Goal: Task Accomplishment & Management: Complete application form

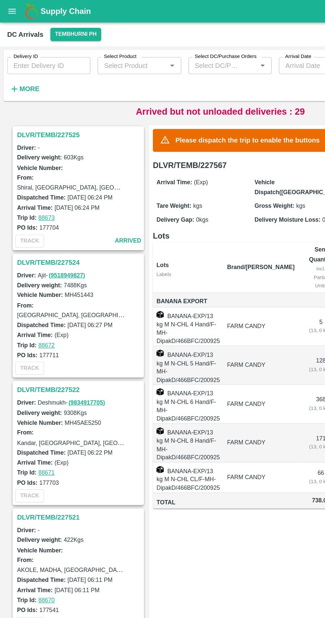
scroll to position [680, 0]
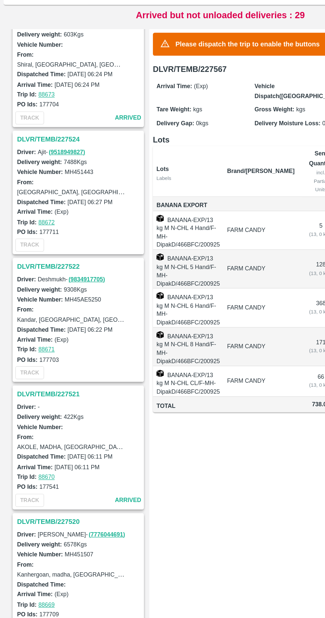
click at [48, 263] on h3 "DLVR/TEMB/227522" at bounding box center [59, 267] width 92 height 9
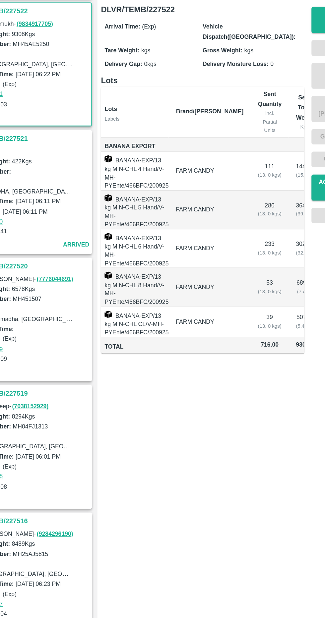
scroll to position [0, 37]
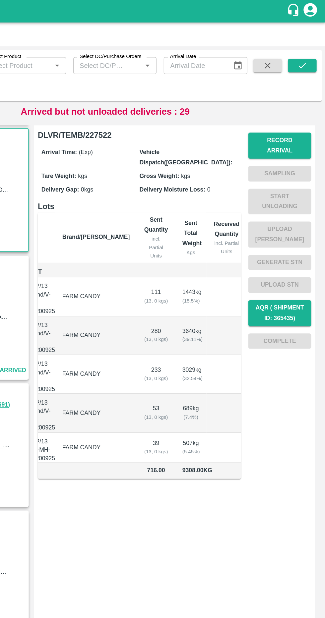
click at [299, 103] on button "Record Arrival" at bounding box center [291, 107] width 46 height 19
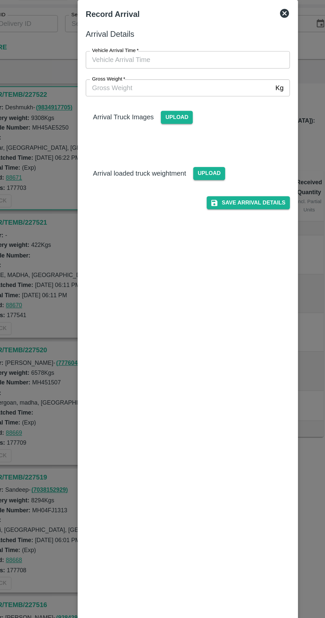
click at [209, 75] on input "Vehicle Arrival Time   *" at bounding box center [160, 75] width 146 height 13
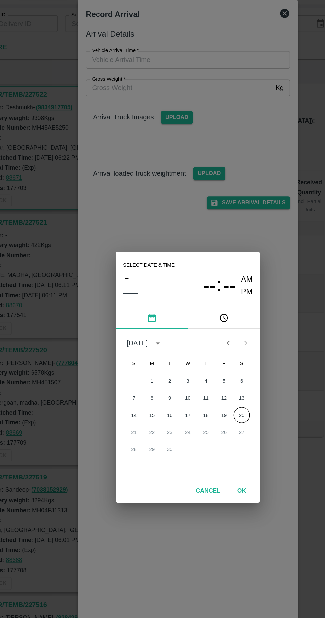
click at [202, 336] on button "20" at bounding box center [202, 337] width 12 height 12
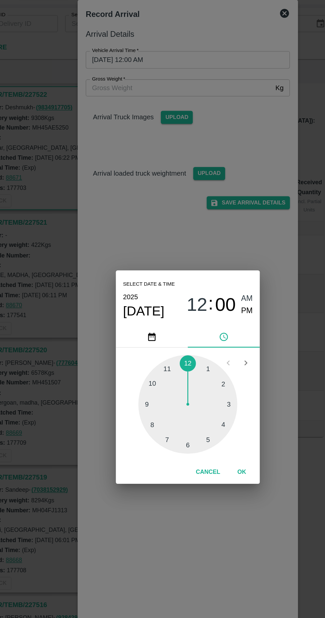
click at [149, 352] on div at bounding box center [162, 328] width 73 height 73
click at [192, 322] on div at bounding box center [162, 328] width 73 height 73
click at [207, 261] on span "PM" at bounding box center [206, 260] width 9 height 9
type input "20/09/2025 07:13 PM"
click at [207, 376] on button "OK" at bounding box center [201, 379] width 21 height 12
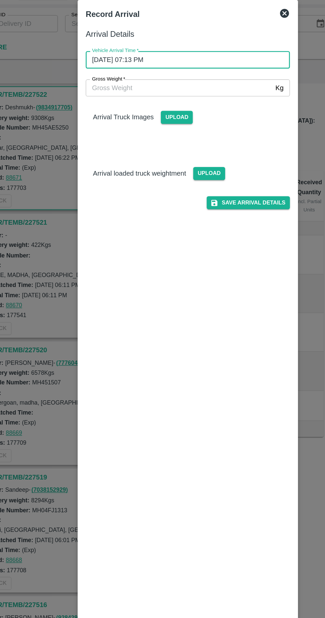
click at [200, 93] on input "Gross Weight   *" at bounding box center [155, 95] width 137 height 13
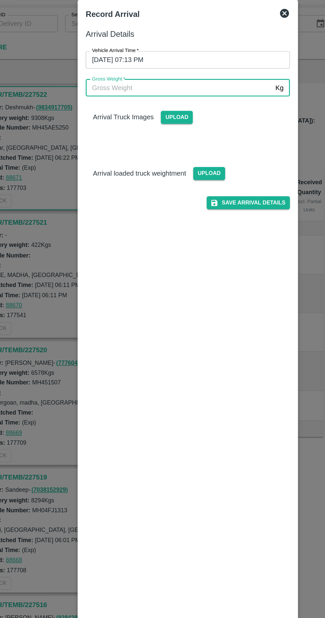
click at [155, 118] on span "Upload" at bounding box center [154, 118] width 24 height 10
click at [0, 0] on input "Upload" at bounding box center [0, 0] width 0 height 0
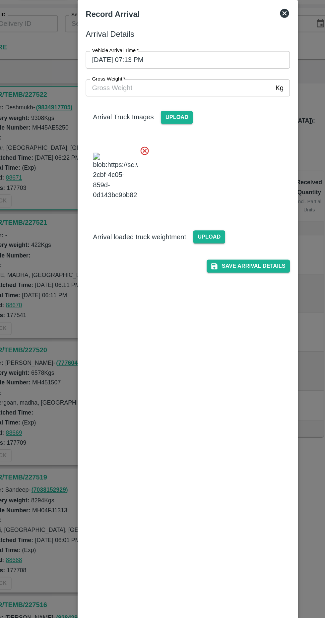
click at [181, 210] on span "Upload" at bounding box center [178, 206] width 24 height 10
click at [0, 0] on input "Upload" at bounding box center [0, 0] width 0 height 0
click at [184, 210] on span "Upload" at bounding box center [178, 206] width 24 height 10
click at [0, 0] on input "Upload" at bounding box center [0, 0] width 0 height 0
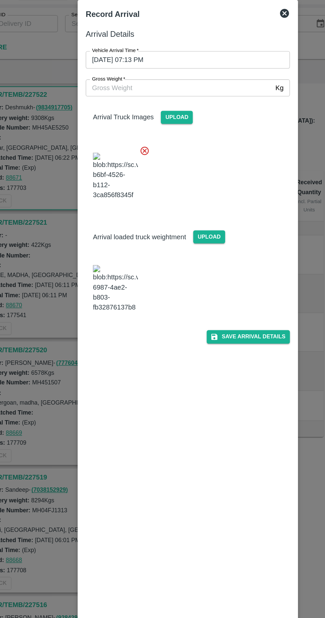
click at [109, 256] on img at bounding box center [108, 243] width 33 height 35
click at [188, 95] on input "Gross Weight   *" at bounding box center [155, 95] width 137 height 13
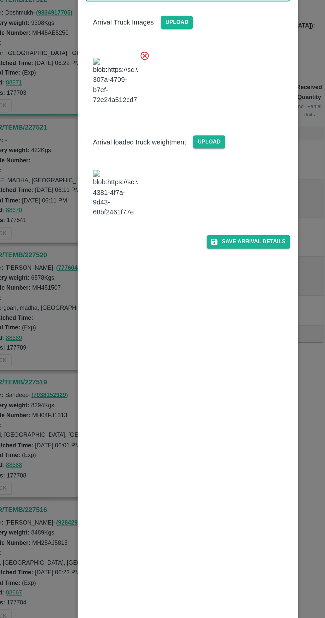
type input "15990"
click at [223, 284] on button "Save Arrival Details" at bounding box center [206, 279] width 61 height 10
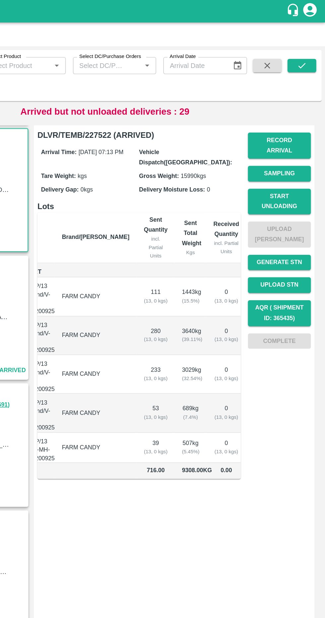
click at [297, 145] on button "Start Unloading" at bounding box center [291, 148] width 46 height 19
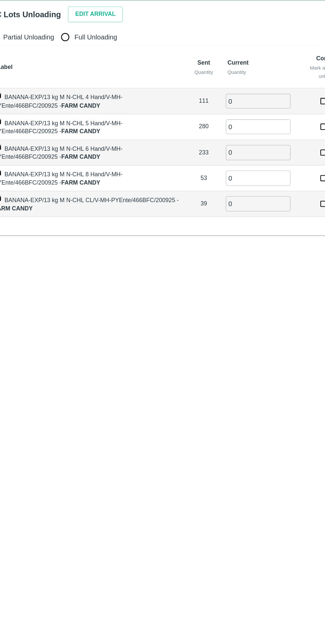
click at [81, 26] on button "Edit Arrival" at bounding box center [85, 26] width 40 height 12
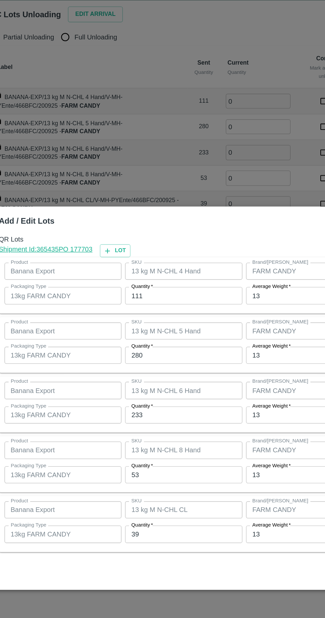
click at [158, 231] on input "111" at bounding box center [150, 233] width 86 height 13
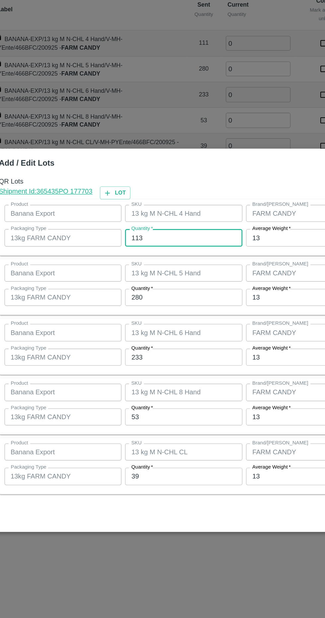
type input "113"
click at [161, 280] on input "280" at bounding box center [150, 277] width 86 height 13
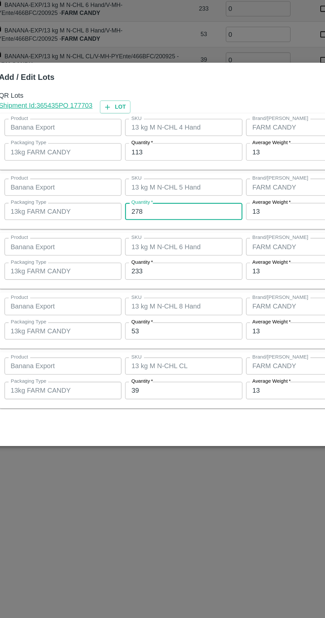
type input "278"
click at [164, 321] on input "233" at bounding box center [150, 321] width 86 height 13
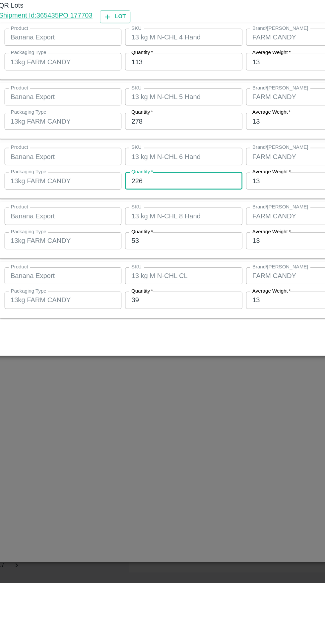
type input "226"
click at [154, 366] on input "53" at bounding box center [150, 365] width 86 height 13
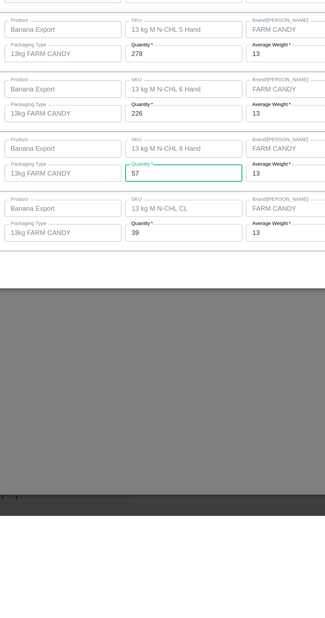
type input "57"
click at [156, 410] on input "39" at bounding box center [150, 409] width 86 height 13
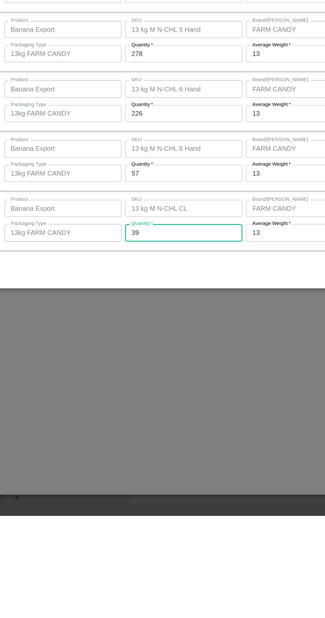
type input "3"
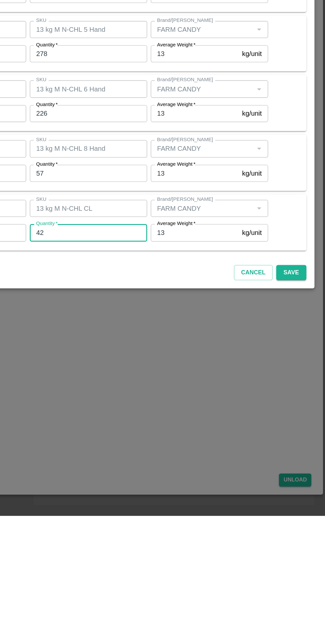
type input "42"
click at [301, 438] on button "Save" at bounding box center [299, 439] width 22 height 12
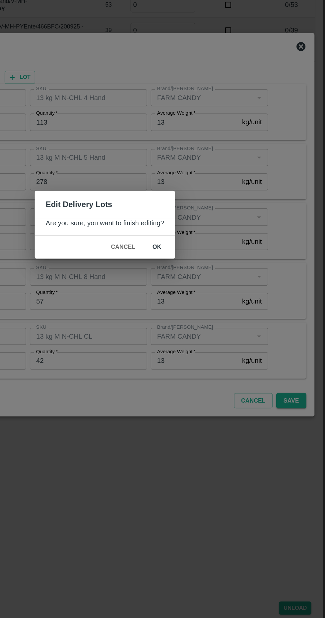
click at [202, 320] on button "ok" at bounding box center [200, 326] width 21 height 12
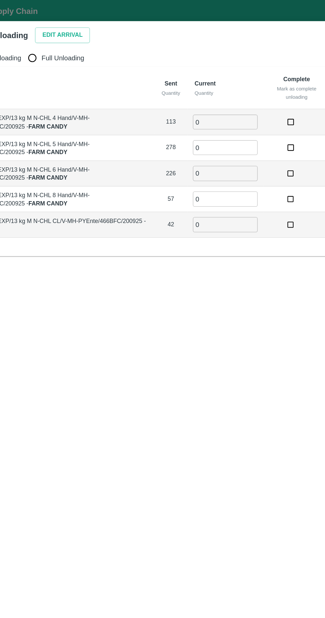
click at [209, 87] on input "0" at bounding box center [205, 89] width 48 height 11
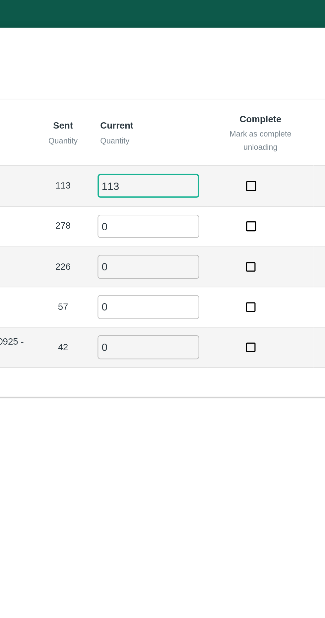
type input "113"
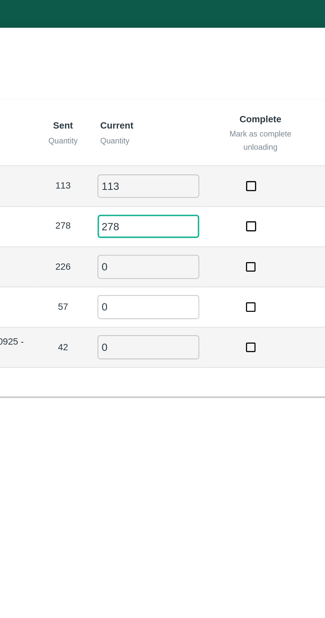
type input "278"
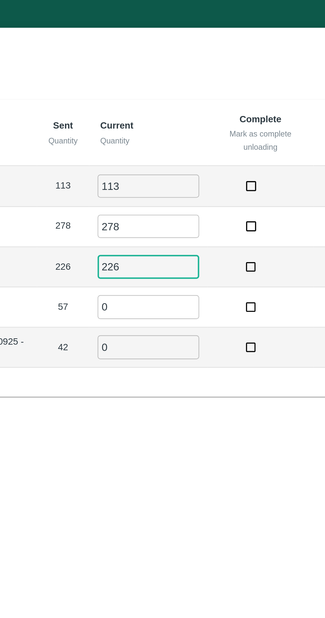
type input "226"
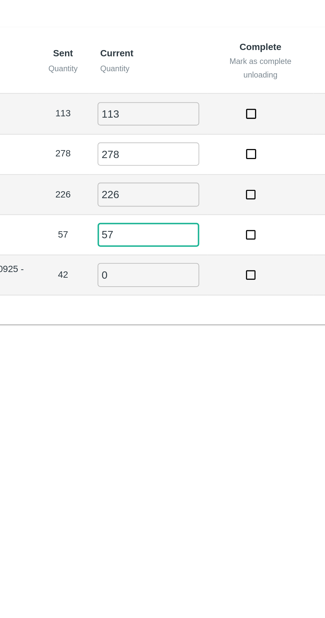
type input "57"
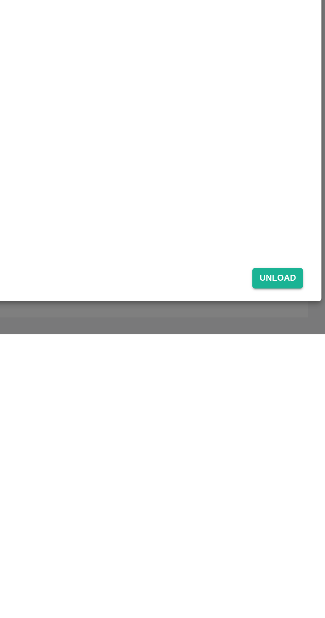
scroll to position [0, 0]
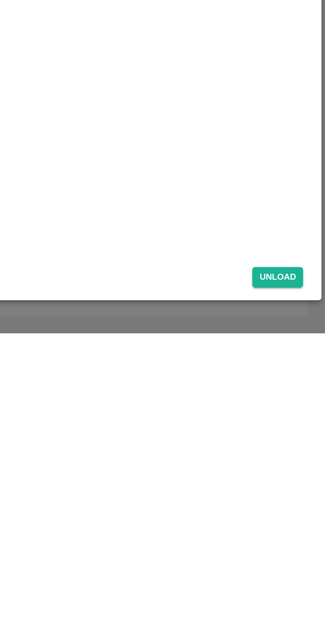
type input "42"
click at [305, 588] on button "Unload" at bounding box center [302, 592] width 24 height 10
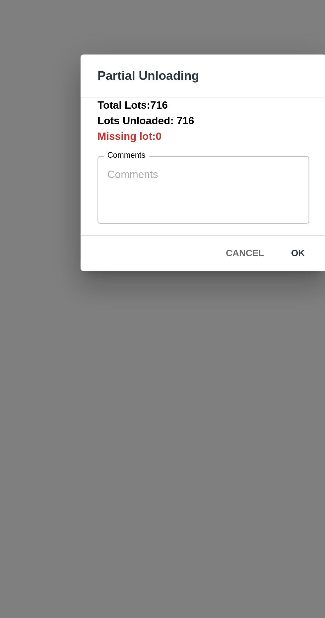
click at [202, 354] on button "ok" at bounding box center [206, 352] width 21 height 12
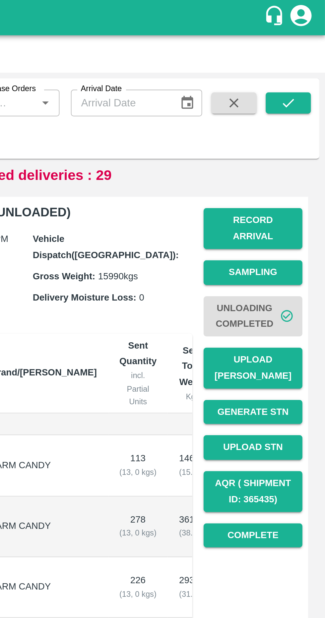
scroll to position [944, 0]
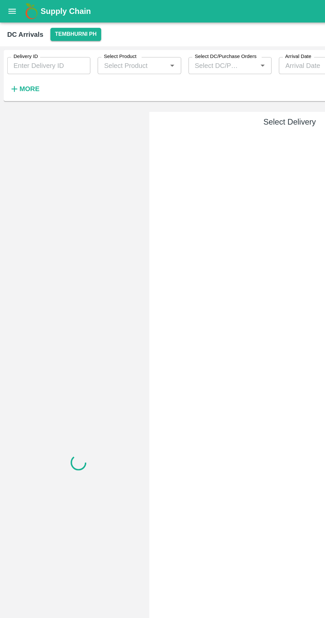
click at [25, 63] on strong "More" at bounding box center [21, 65] width 15 height 5
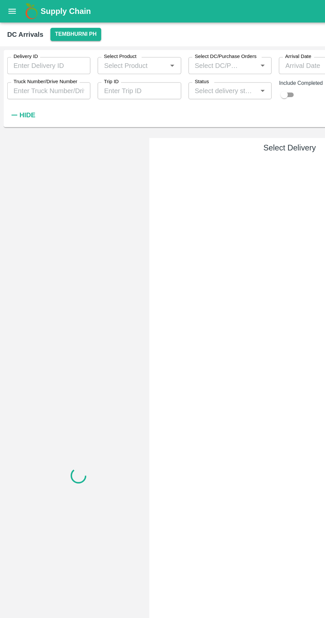
click at [52, 69] on input "Truck Number/Drive Number" at bounding box center [35, 67] width 61 height 13
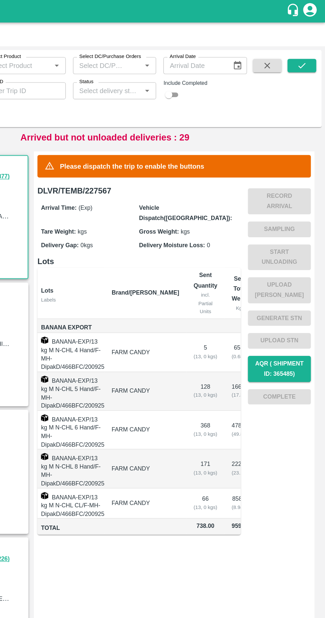
type input "1883"
click at [313, 51] on button "submit" at bounding box center [307, 48] width 21 height 10
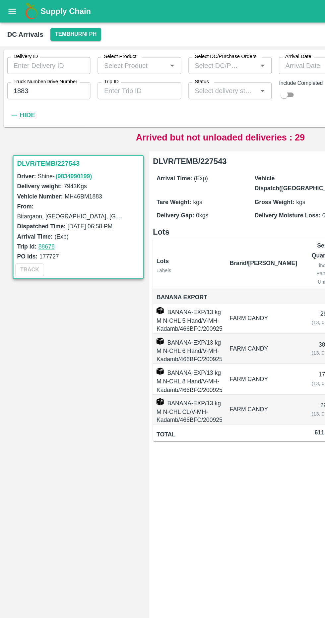
click at [18, 118] on h3 "DLVR/TEMB/227543" at bounding box center [59, 120] width 92 height 9
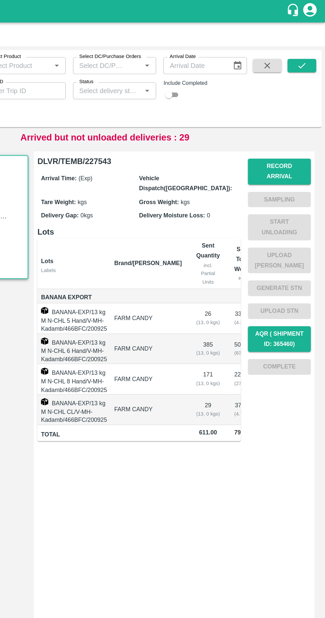
click at [307, 121] on button "Record Arrival" at bounding box center [291, 126] width 46 height 19
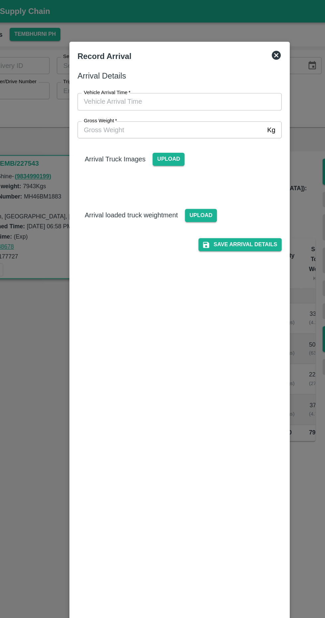
click at [107, 68] on label "Vehicle Arrival Time   *" at bounding box center [109, 68] width 34 height 5
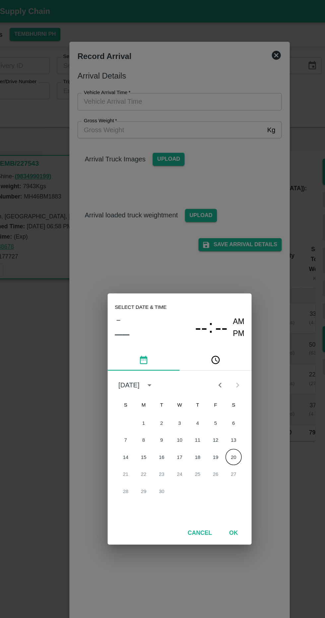
click at [207, 336] on button "20" at bounding box center [202, 337] width 12 height 12
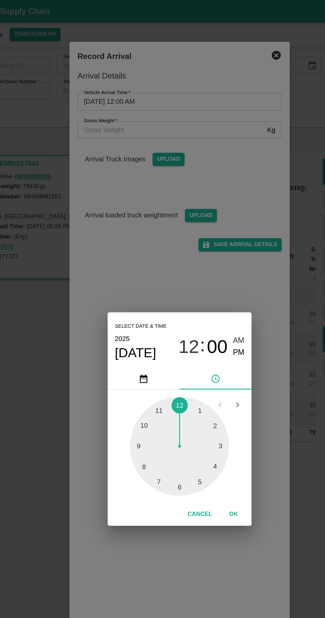
click at [145, 355] on div at bounding box center [162, 328] width 73 height 73
click at [174, 255] on span "07" at bounding box center [169, 256] width 15 height 16
click at [140, 344] on div at bounding box center [162, 328] width 73 height 73
click at [192, 316] on div at bounding box center [162, 328] width 73 height 73
click at [217, 259] on div "Select date & time [DATE] 08 : 11 AM PM 05 10 15 20 25 30 35 40 45 50 55 00 Can…" at bounding box center [162, 309] width 325 height 618
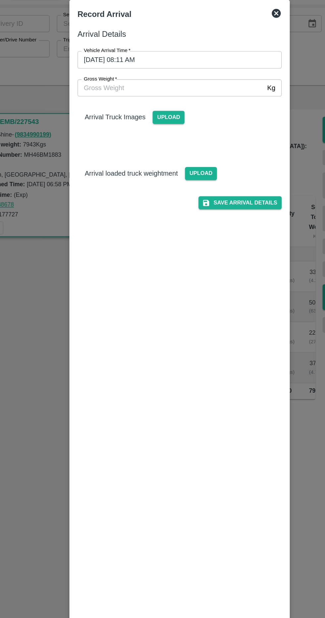
click at [149, 74] on input "[DATE] 08:11 AM" at bounding box center [160, 75] width 146 height 13
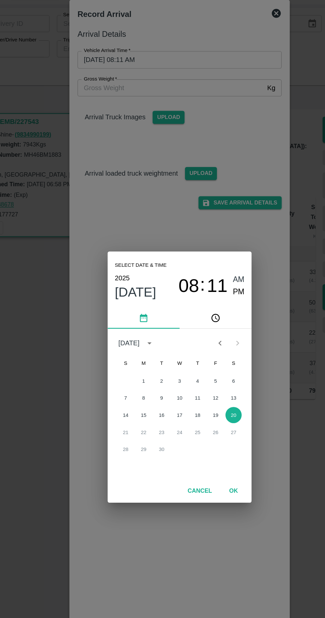
click at [207, 246] on span "PM" at bounding box center [206, 246] width 9 height 9
type input "[DATE] 08:11 PM"
click at [199, 395] on button "OK" at bounding box center [201, 393] width 21 height 12
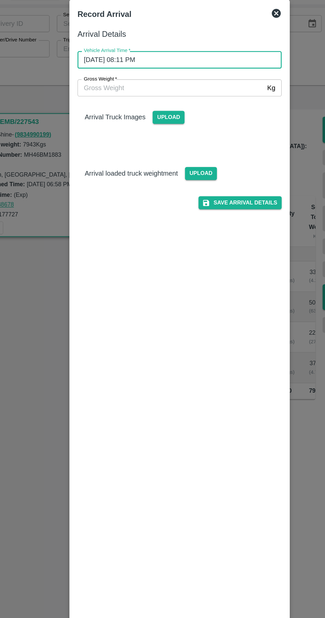
click at [111, 97] on input "Gross Weight   *" at bounding box center [155, 95] width 137 height 13
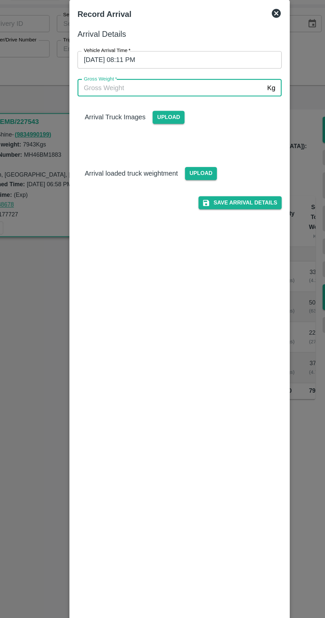
click at [219, 96] on input "Gross Weight   *" at bounding box center [155, 95] width 137 height 13
type input "13790"
click at [163, 127] on div "Arrival Truck Images Upload" at bounding box center [160, 120] width 156 height 47
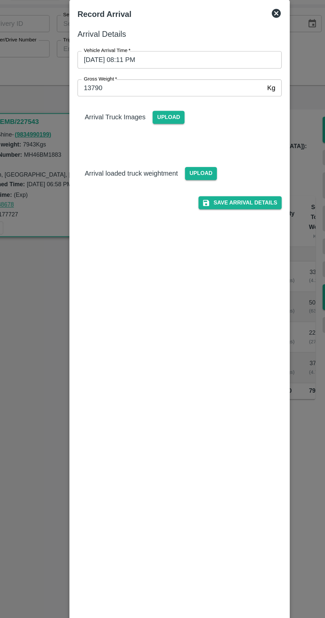
click at [154, 117] on span "Upload" at bounding box center [154, 118] width 24 height 10
click at [0, 0] on input "Upload" at bounding box center [0, 0] width 0 height 0
click at [185, 162] on span "Upload" at bounding box center [178, 159] width 24 height 10
click at [0, 0] on input "Upload" at bounding box center [0, 0] width 0 height 0
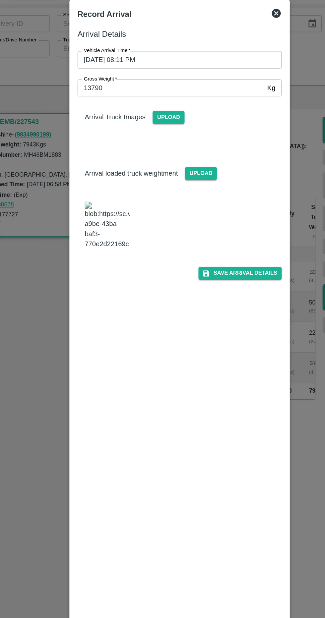
click at [157, 118] on span "Upload" at bounding box center [154, 118] width 24 height 10
click at [0, 0] on input "Upload" at bounding box center [0, 0] width 0 height 0
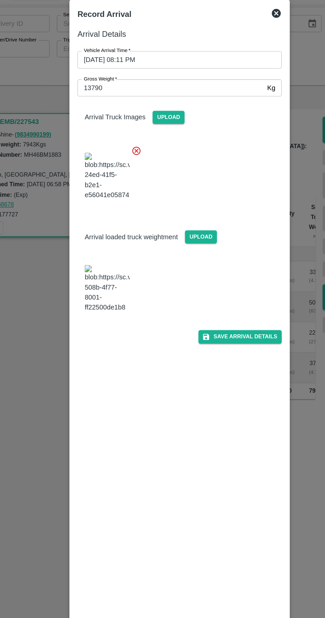
click at [232, 274] on button "Save Arrival Details" at bounding box center [206, 279] width 61 height 10
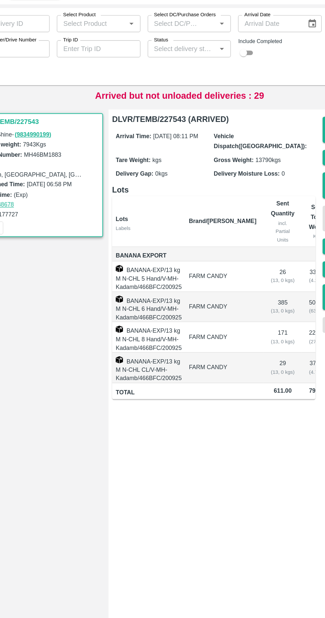
scroll to position [0, 39]
